Goal: Transaction & Acquisition: Obtain resource

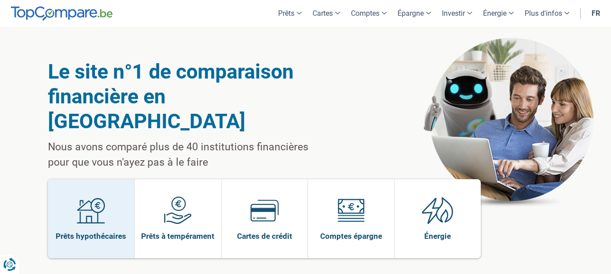
click at [92, 203] on span at bounding box center [91, 214] width 28 height 35
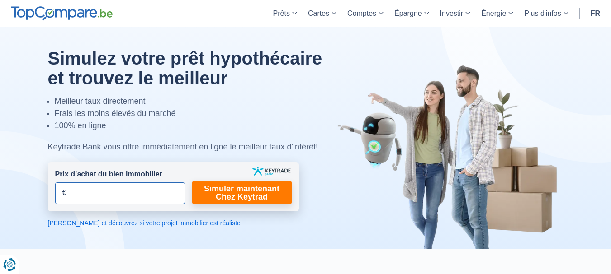
click at [142, 196] on input "Prix d’achat du bien immobilier" at bounding box center [120, 194] width 130 height 22
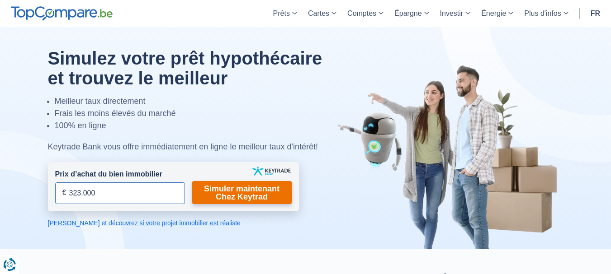
type input "323.000"
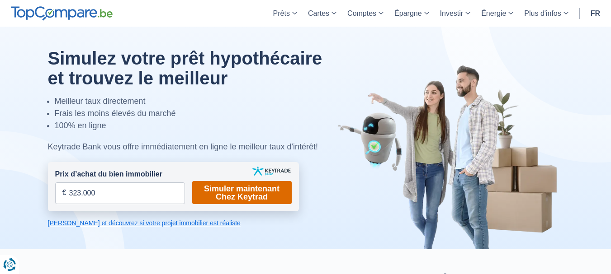
click at [221, 203] on link "Simuler maintenant Chez Keytrad" at bounding box center [241, 192] width 99 height 23
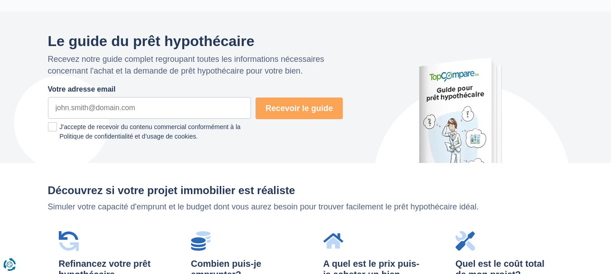
scroll to position [482, 0]
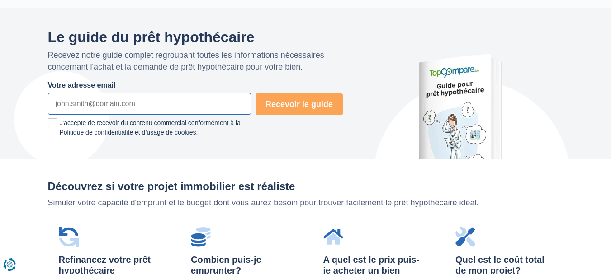
click at [170, 104] on input "Votre adresse email" at bounding box center [149, 104] width 203 height 22
type input "guillaume.kleinkenberg@gmail.com"
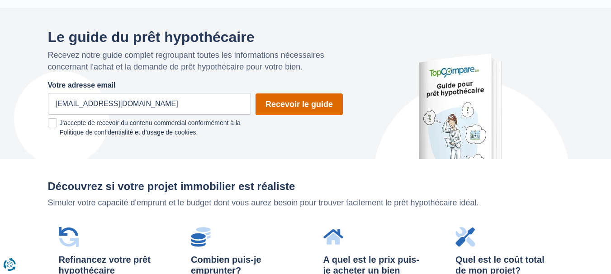
click at [314, 113] on button "Recevoir le guide" at bounding box center [298, 105] width 87 height 22
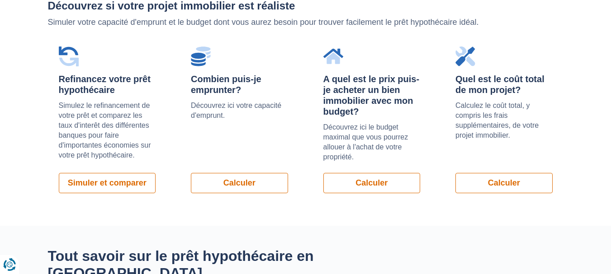
scroll to position [663, 0]
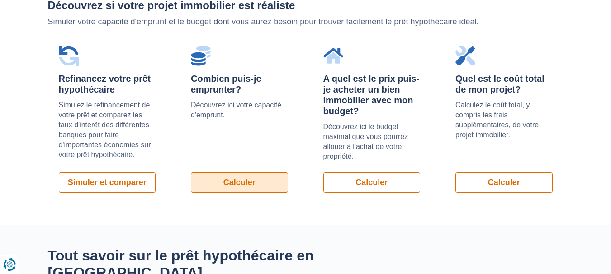
click at [256, 187] on link "Calculer" at bounding box center [239, 183] width 97 height 20
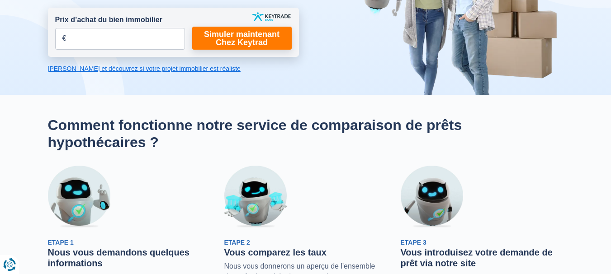
scroll to position [156, 0]
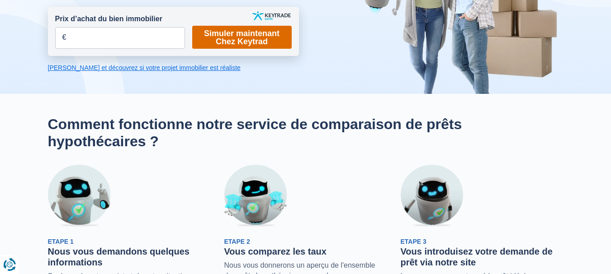
click at [203, 47] on link "Simuler maintenant Chez Keytrad" at bounding box center [241, 37] width 99 height 23
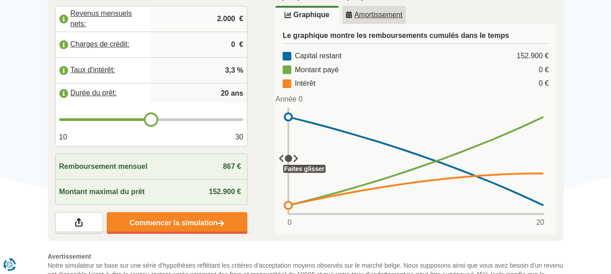
scroll to position [183, 0]
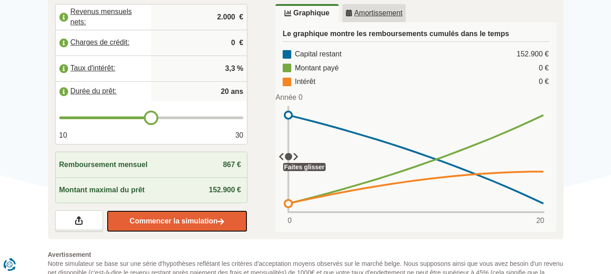
click at [139, 219] on link "Commencer la simulation" at bounding box center [177, 222] width 141 height 22
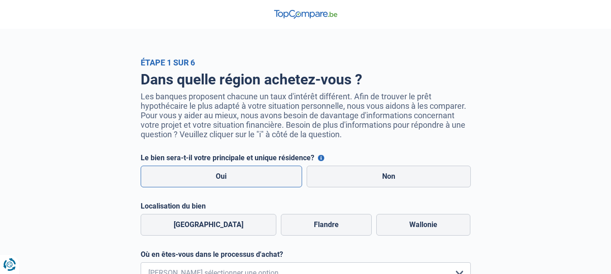
click at [242, 184] on label "Oui" at bounding box center [222, 177] width 162 height 22
click at [242, 184] on input "Oui" at bounding box center [222, 177] width 162 height 22
radio input "true"
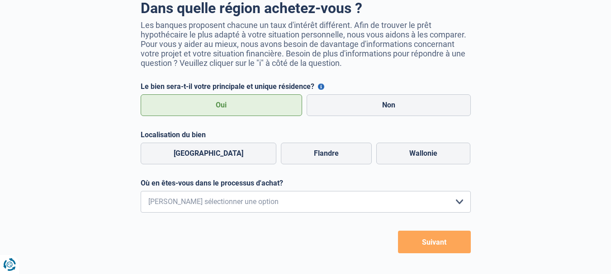
scroll to position [72, 0]
click at [401, 151] on label "Wallonie" at bounding box center [423, 153] width 94 height 22
click at [401, 151] on input "Wallonie" at bounding box center [423, 153] width 94 height 22
radio input "true"
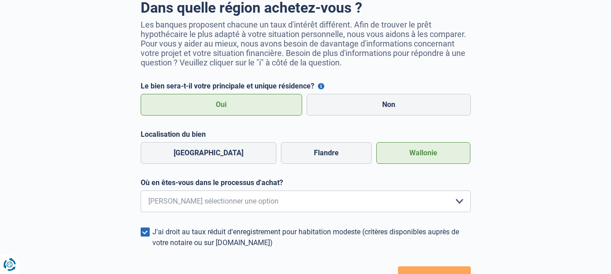
click at [246, 222] on form "Le bien sera-t-il votre principale et unique résidence? Vous pouvez bénéficier …" at bounding box center [306, 186] width 330 height 208
click at [233, 204] on select "Je me renseigne juste car je n'ai pas de projet d'achat concret actuellement Je…" at bounding box center [306, 202] width 330 height 22
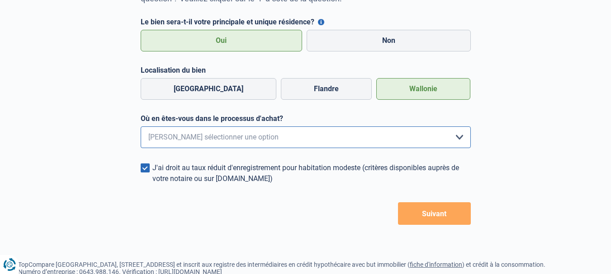
scroll to position [139, 0]
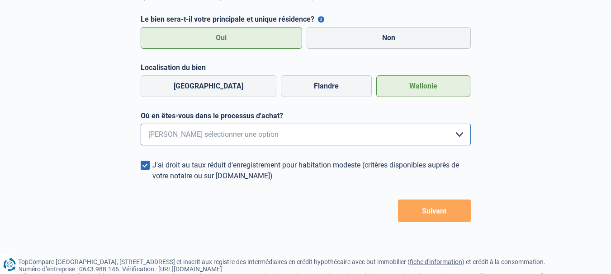
click at [221, 134] on select "Je me renseigne juste car je n'ai pas de projet d'achat concret actuellement Je…" at bounding box center [306, 135] width 330 height 22
select select "1c"
click at [141, 127] on select "Je me renseigne juste car je n'ai pas de projet d'achat concret actuellement Je…" at bounding box center [306, 135] width 330 height 22
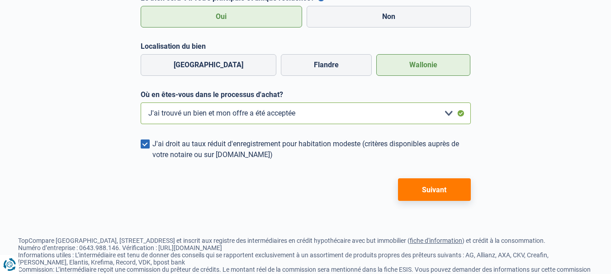
scroll to position [161, 0]
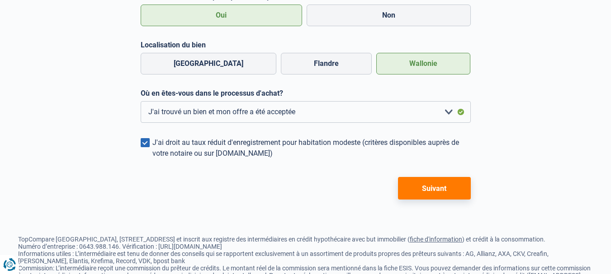
click at [205, 150] on div "J'ai droit au taux réduit d'enregistrement pour habitation modeste (critères di…" at bounding box center [311, 148] width 318 height 22
click at [152, 159] on input "J'ai droit au taux réduit d'enregistrement pour habitation modeste (critères di…" at bounding box center [152, 159] width 0 height 0
click at [432, 195] on button "Suivant" at bounding box center [434, 188] width 73 height 23
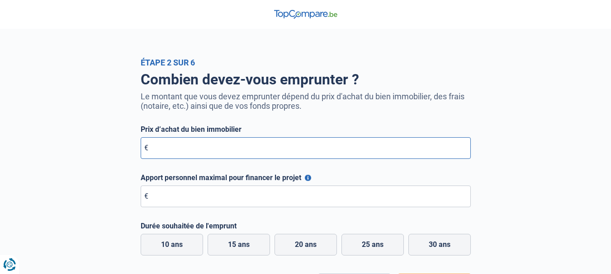
click at [232, 158] on input "Prix d’achat du bien immobilier" at bounding box center [306, 148] width 330 height 22
type input "437.500"
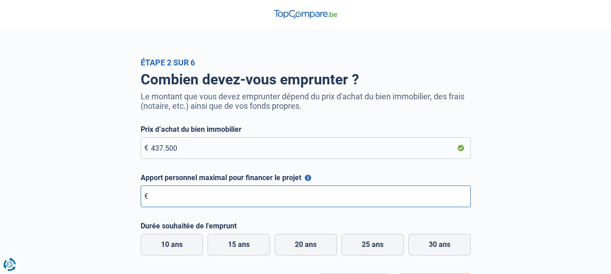
click at [231, 199] on input "Apport personnel maximal pour financer le projet" at bounding box center [306, 197] width 330 height 22
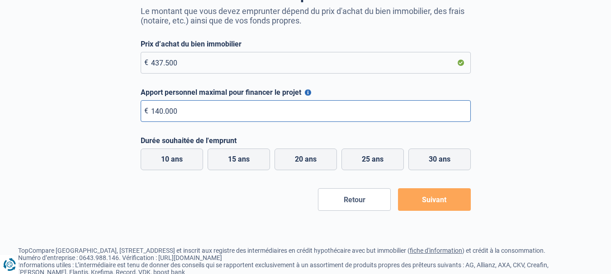
scroll to position [88, 0]
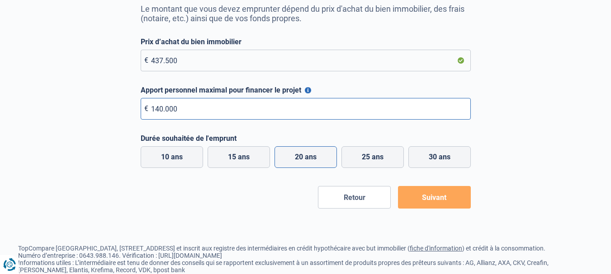
type input "140.000"
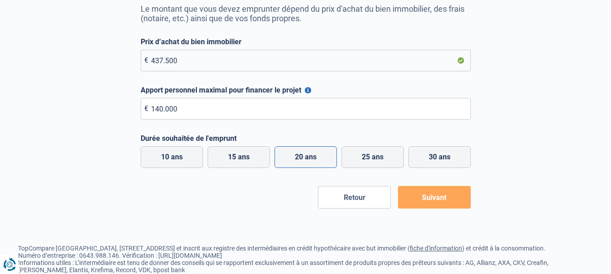
click at [310, 161] on label "20 ans" at bounding box center [305, 158] width 62 height 22
click at [310, 161] on input "20 ans" at bounding box center [305, 158] width 62 height 22
radio input "true"
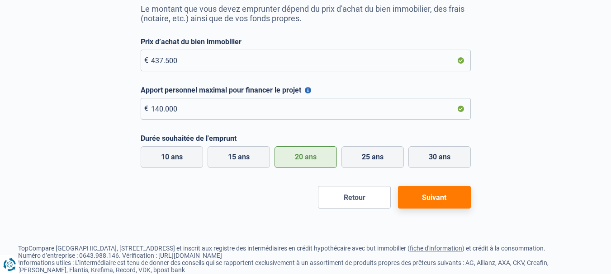
click at [444, 202] on button "Suivant" at bounding box center [434, 197] width 73 height 23
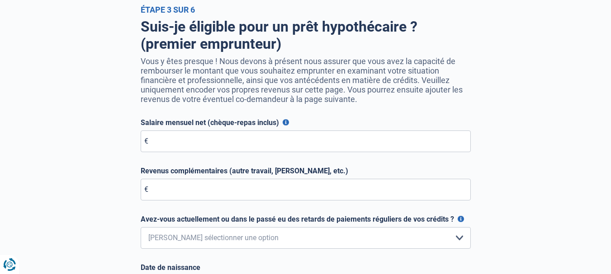
scroll to position [53, 0]
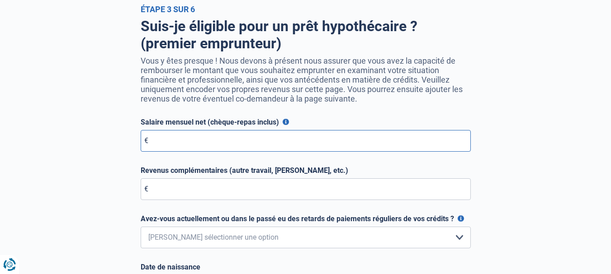
click at [206, 140] on input "Salaire mensuel net (chèque-repas inclus)" at bounding box center [306, 141] width 330 height 22
type input "4.900"
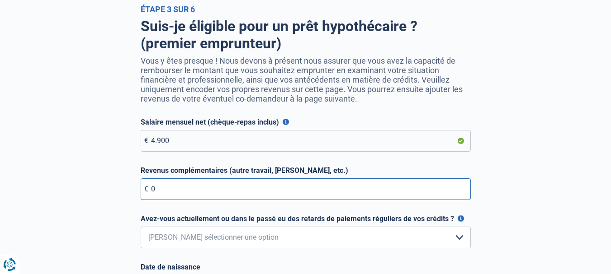
type input "0"
click at [206, 140] on input "4.900" at bounding box center [306, 141] width 330 height 22
type input "5.200"
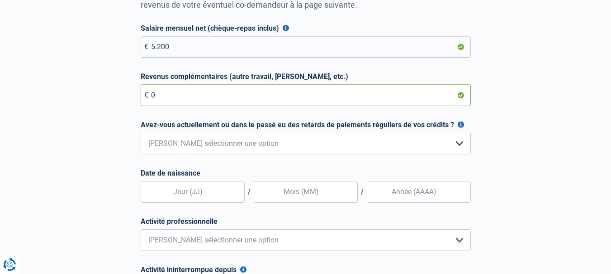
scroll to position [148, 0]
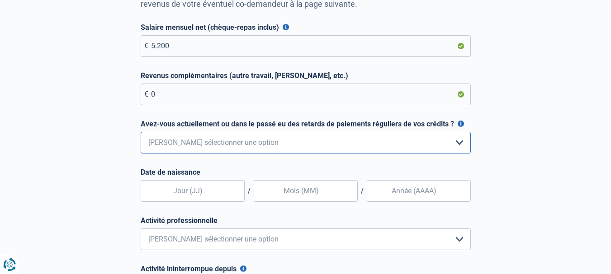
click at [204, 146] on select "Non, jamais Oui mais j'ai tout remboursé il y a moins d'un an Oui mais cela fai…" at bounding box center [306, 143] width 330 height 22
select select "0"
click at [141, 134] on select "Non, jamais Oui mais j'ai tout remboursé il y a moins d'un an Oui mais cela fai…" at bounding box center [306, 143] width 330 height 22
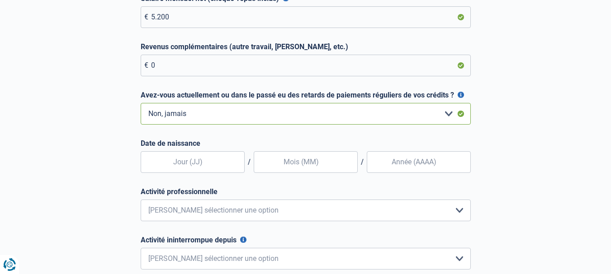
scroll to position [181, 0]
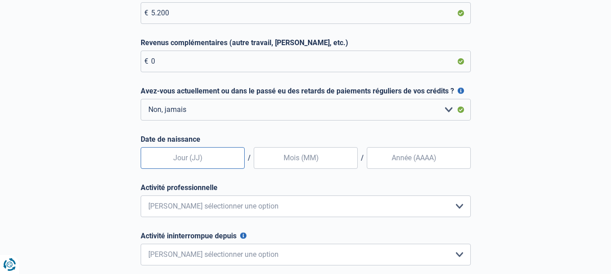
click at [201, 161] on input "text" at bounding box center [193, 158] width 104 height 22
type input "8"
type input "28"
type input "01"
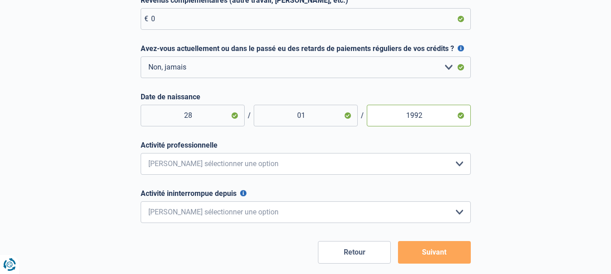
scroll to position [224, 0]
type input "1992"
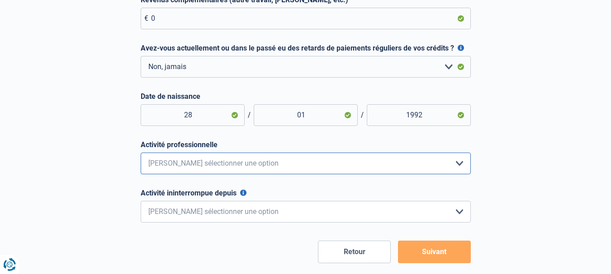
click at [202, 161] on select "Employé privé Ouvrier Fonctionnaire Indépendant Dirigeant d'entreprise Pensionn…" at bounding box center [306, 164] width 330 height 22
select select "privateEmployee"
click at [141, 155] on select "Employé privé Ouvrier Fonctionnaire Indépendant Dirigeant d'entreprise Pensionn…" at bounding box center [306, 164] width 330 height 22
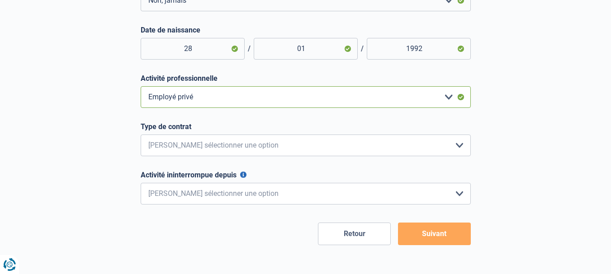
scroll to position [292, 0]
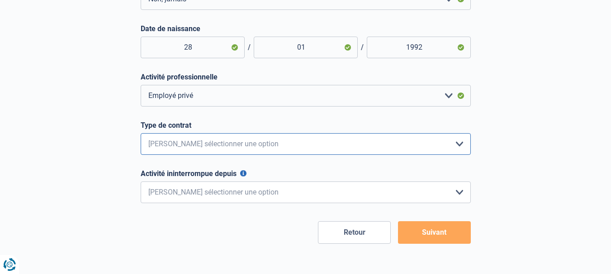
click at [193, 139] on select "Intérimaire Contrat à Durée Indéterminée Contrat à Durée Déterminée Veuillez sé…" at bounding box center [306, 144] width 330 height 22
select select "fixedTerm"
click at [141, 136] on select "Intérimaire Contrat à Durée Indéterminée Contrat à Durée Déterminée Veuillez sé…" at bounding box center [306, 144] width 330 height 22
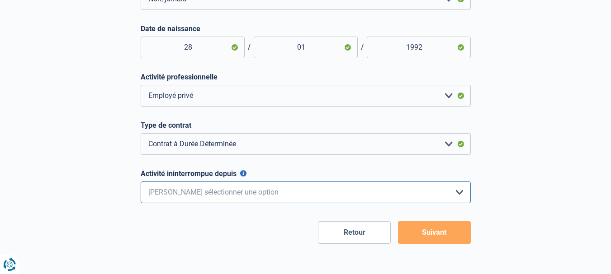
click at [182, 193] on select "< 6 mois 6 - 12 mois 12 - 24 mois 24 - 36 mois > 36 mois Veuillez sélectionner …" at bounding box center [306, 193] width 330 height 22
select select "less6"
click at [141, 184] on select "< 6 mois 6 - 12 mois 12 - 24 mois 24 - 36 mois > 36 mois Veuillez sélectionner …" at bounding box center [306, 193] width 330 height 22
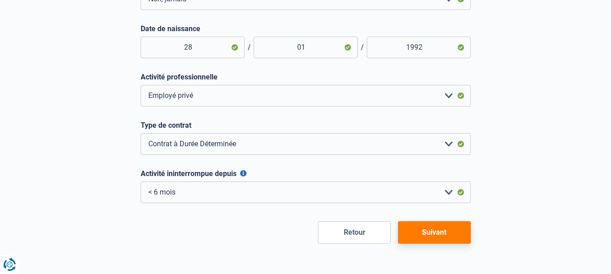
click at [430, 235] on button "Suivant" at bounding box center [434, 233] width 73 height 23
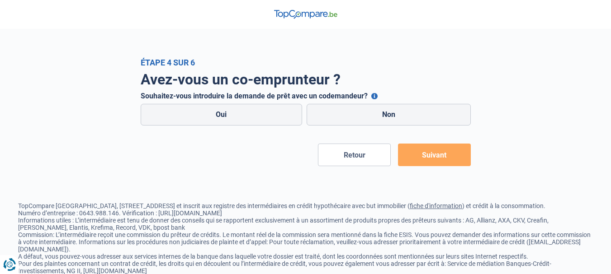
click at [351, 157] on button "Retour" at bounding box center [354, 155] width 73 height 23
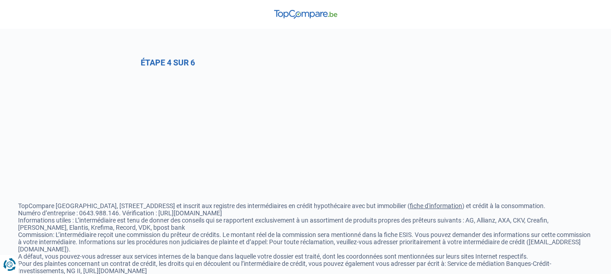
select select "0"
select select "privateEmployee"
select select "fixedTerm"
select select "less6"
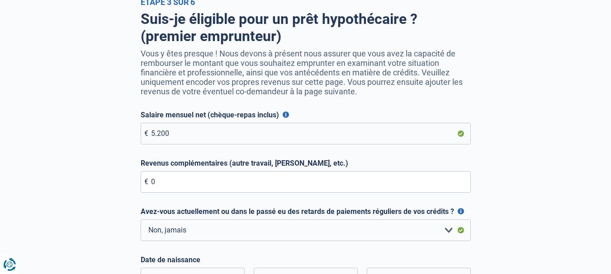
scroll to position [62, 0]
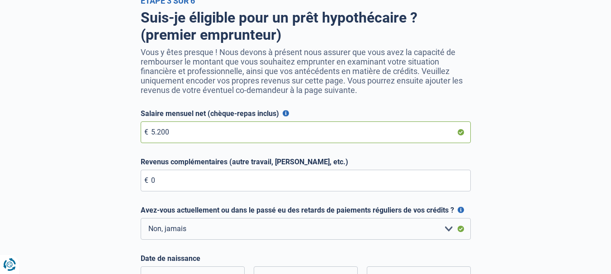
click at [235, 143] on input "5.200" at bounding box center [306, 133] width 330 height 22
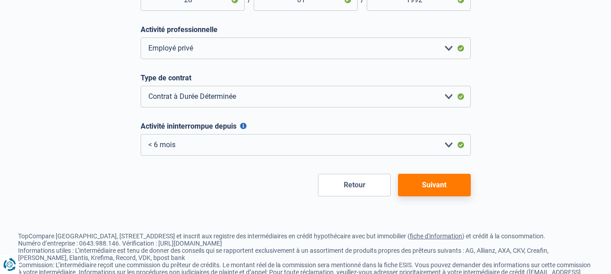
scroll to position [350, 0]
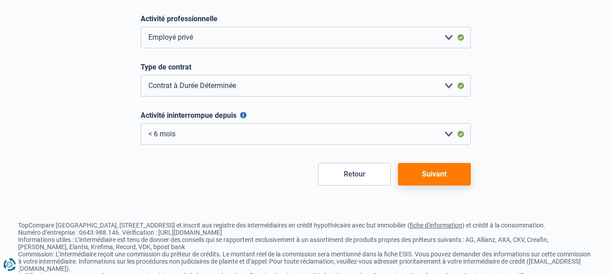
type input "2.750"
click at [425, 175] on button "Suivant" at bounding box center [434, 174] width 73 height 23
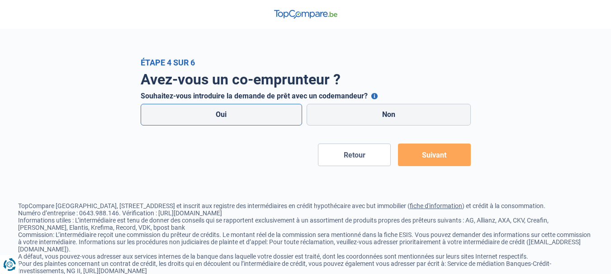
click at [269, 114] on label "Oui" at bounding box center [222, 115] width 162 height 22
click at [269, 114] on input "Oui" at bounding box center [222, 115] width 162 height 22
radio input "true"
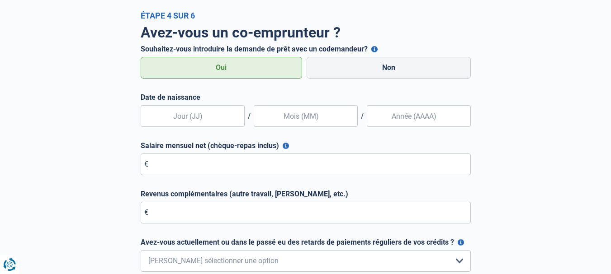
scroll to position [47, 0]
click at [215, 116] on input "text" at bounding box center [193, 116] width 104 height 22
type input "02"
type input "04"
type input "1993"
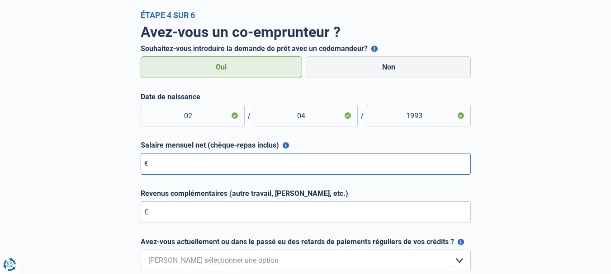
click at [183, 163] on input "Salaire mensuel net (chèque-repas inclus)" at bounding box center [306, 164] width 330 height 22
type input "2.450"
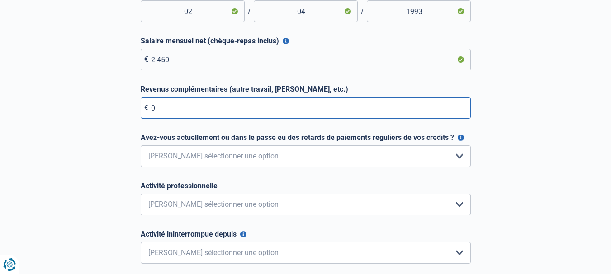
scroll to position [153, 0]
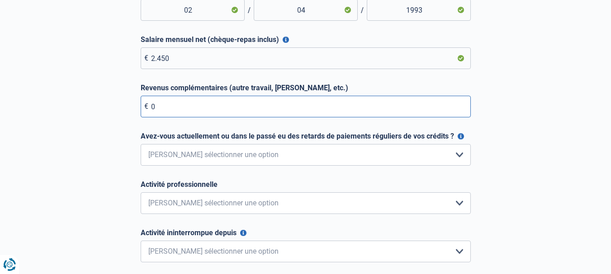
type input "0"
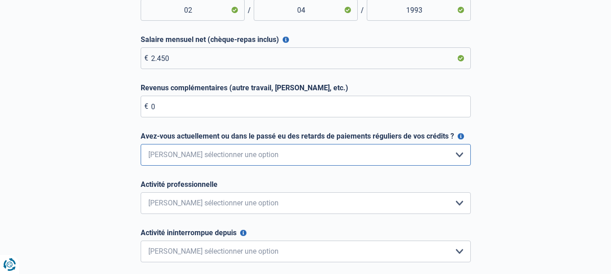
click at [194, 160] on select "Non, jamais Oui mais j'ai tout remboursé il y a moins d'un an Oui mais cela fai…" at bounding box center [306, 155] width 330 height 22
select select "0"
click at [141, 145] on select "Non, jamais Oui mais j'ai tout remboursé il y a moins d'un an Oui mais cela fai…" at bounding box center [306, 155] width 330 height 22
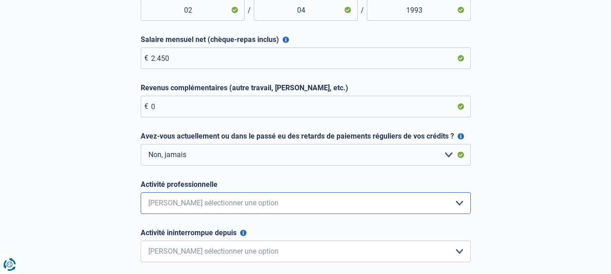
click at [208, 208] on select "Employé privé Ouvrier Fonctionnaire Indépendant Dirigeant d'entreprise Pensionn…" at bounding box center [306, 204] width 330 height 22
click at [193, 8] on input "02" at bounding box center [193, 10] width 104 height 22
click at [190, 203] on select "Employé privé Ouvrier Fonctionnaire Indépendant Dirigeant d'entreprise Pensionn…" at bounding box center [306, 204] width 330 height 22
select select "privateEmployee"
click at [141, 193] on select "Employé privé Ouvrier Fonctionnaire Indépendant Dirigeant d'entreprise Pensionn…" at bounding box center [306, 204] width 330 height 22
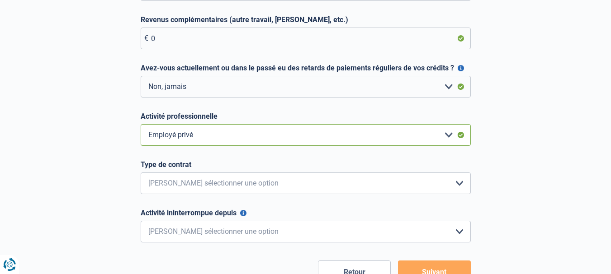
scroll to position [222, 0]
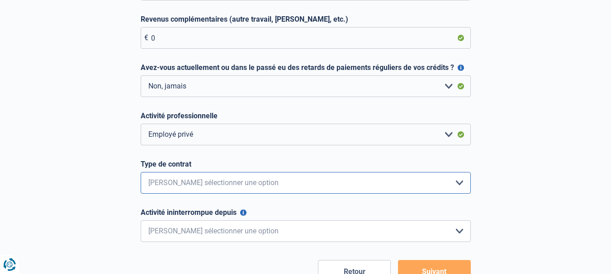
click at [188, 175] on select "Intérimaire Contrat à Durée Indéterminée Contrat à Durée Déterminée Veuillez sé…" at bounding box center [306, 183] width 330 height 22
select select "permanent"
click at [141, 173] on select "Intérimaire Contrat à Durée Indéterminée Contrat à Durée Déterminée Veuillez sé…" at bounding box center [306, 183] width 330 height 22
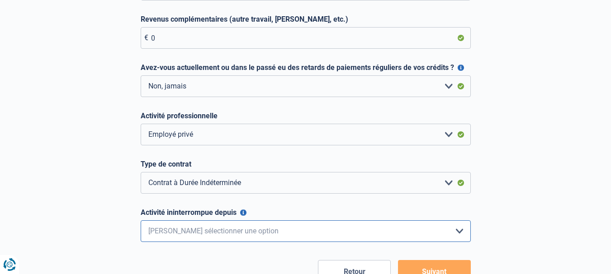
click at [204, 226] on select "< 6 mois 6 - 12 mois 12 - 24 mois 24 - 36 mois > 36 mois Veuillez sélectionner …" at bounding box center [306, 232] width 330 height 22
select select "more36"
click at [141, 221] on select "< 6 mois 6 - 12 mois 12 - 24 mois 24 - 36 mois > 36 mois Veuillez sélectionner …" at bounding box center [306, 232] width 330 height 22
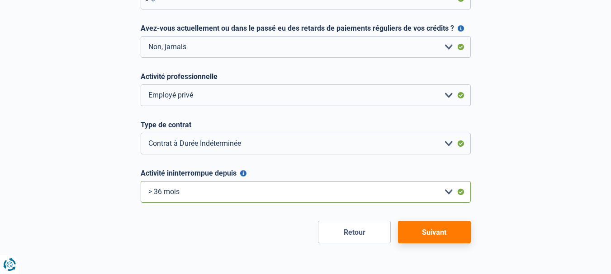
scroll to position [262, 0]
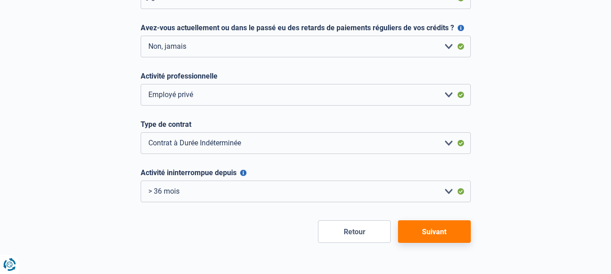
click at [353, 233] on button "Retour" at bounding box center [354, 232] width 73 height 23
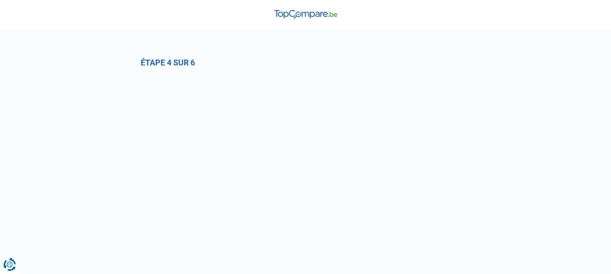
select select "0"
select select "privateEmployee"
select select "fixedTerm"
select select "less6"
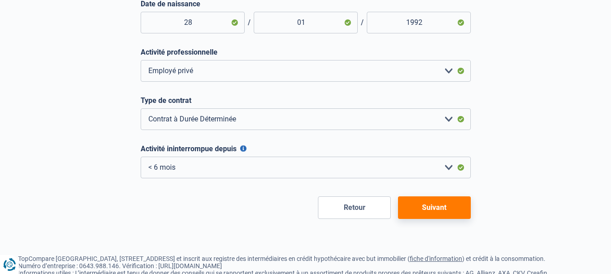
scroll to position [331, 0]
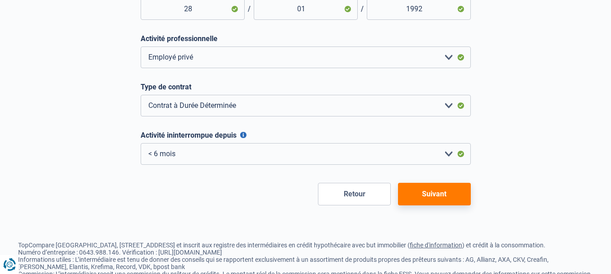
click at [439, 193] on button "Suivant" at bounding box center [434, 194] width 73 height 23
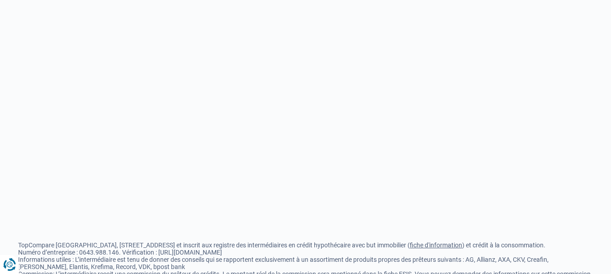
select select "0"
select select "privateEmployee"
select select "permanent"
select select "more36"
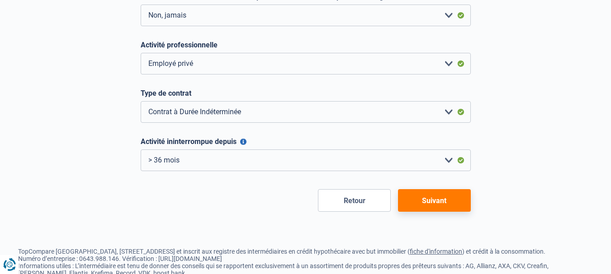
scroll to position [295, 0]
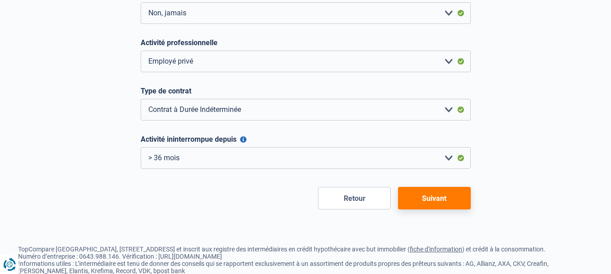
click at [455, 202] on button "Suivant" at bounding box center [434, 198] width 73 height 23
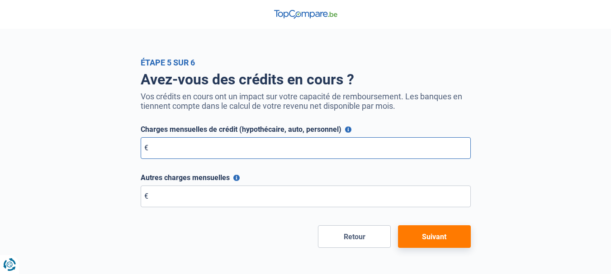
click at [272, 149] on input "Charges mensuelles de crédit (hypothécaire, auto, personnel)" at bounding box center [306, 148] width 330 height 22
type input "0"
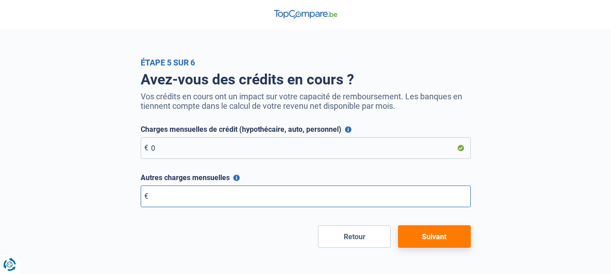
click at [288, 203] on input "Autres charges mensuelles" at bounding box center [306, 197] width 330 height 22
type input "0"
click at [440, 232] on button "Suivant" at bounding box center [434, 237] width 73 height 23
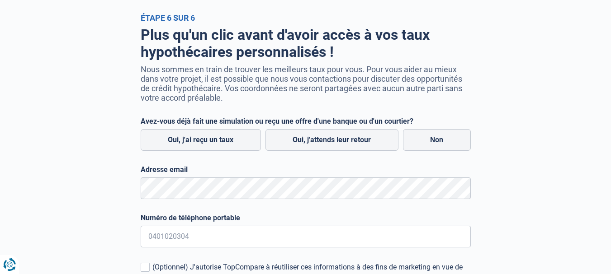
scroll to position [45, 0]
click at [284, 145] on label "Oui, j'attends leur retour" at bounding box center [331, 140] width 133 height 22
click at [284, 145] on input "Oui, j'attends leur retour" at bounding box center [331, 140] width 133 height 22
radio input "true"
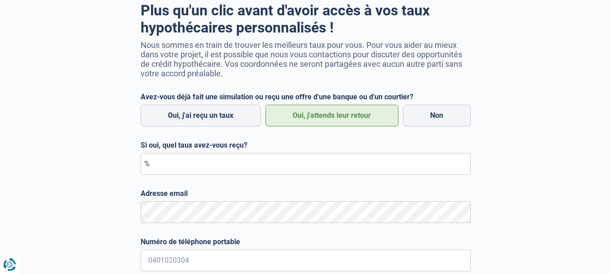
scroll to position [72, 0]
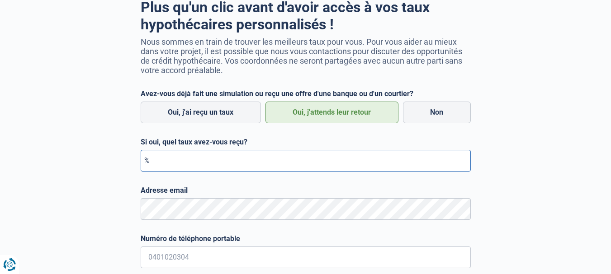
click at [261, 159] on input "Si oui, quel taux avez-vous reçu?" at bounding box center [306, 161] width 330 height 22
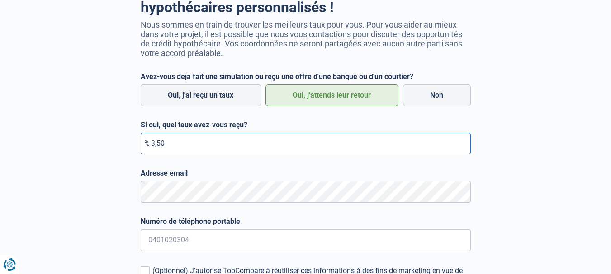
scroll to position [91, 0]
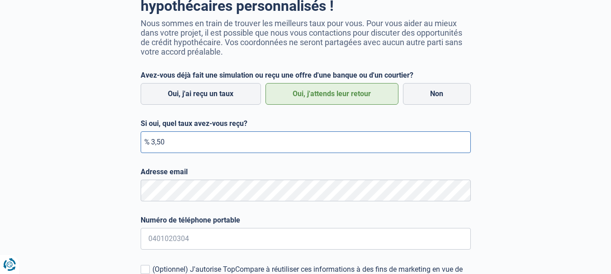
type input "3,50"
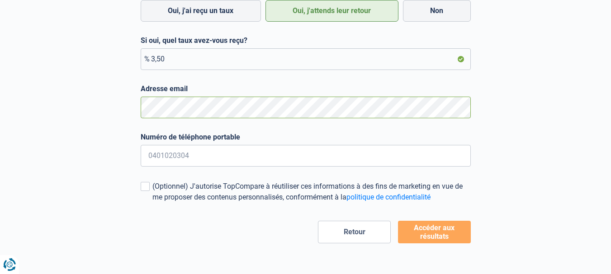
scroll to position [176, 0]
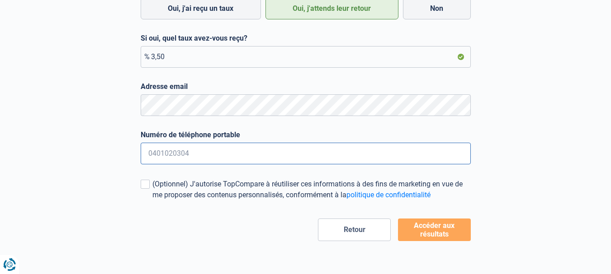
click at [341, 155] on input "Numéro de téléphone portable" at bounding box center [306, 154] width 330 height 22
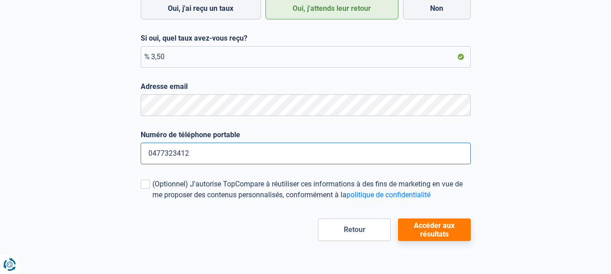
type input "0477323412"
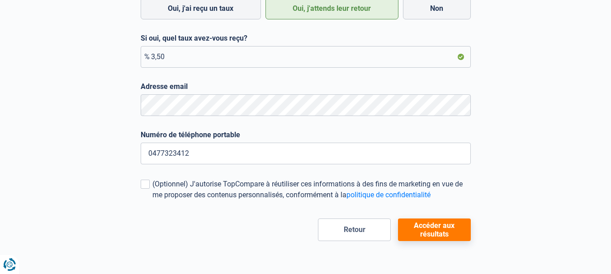
click at [427, 232] on button "Accéder aux résultats" at bounding box center [434, 230] width 73 height 23
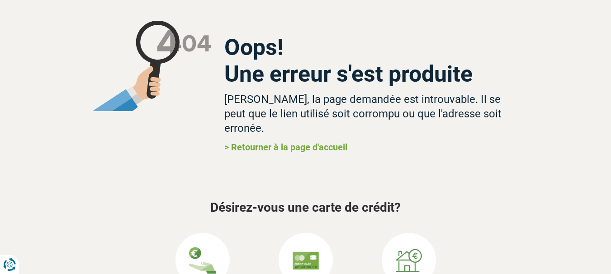
scroll to position [30, 0]
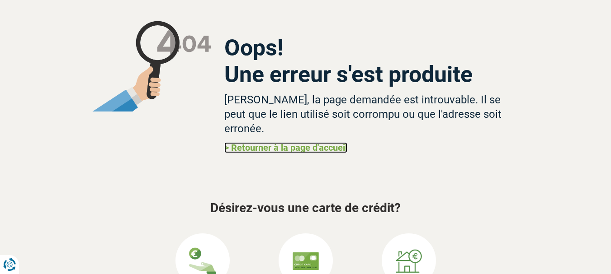
click at [299, 142] on link "> Retourner à la page d'accueil" at bounding box center [285, 147] width 123 height 11
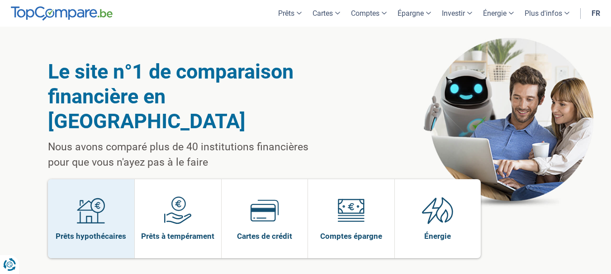
click at [88, 197] on img at bounding box center [91, 211] width 28 height 28
